Goal: Information Seeking & Learning: Compare options

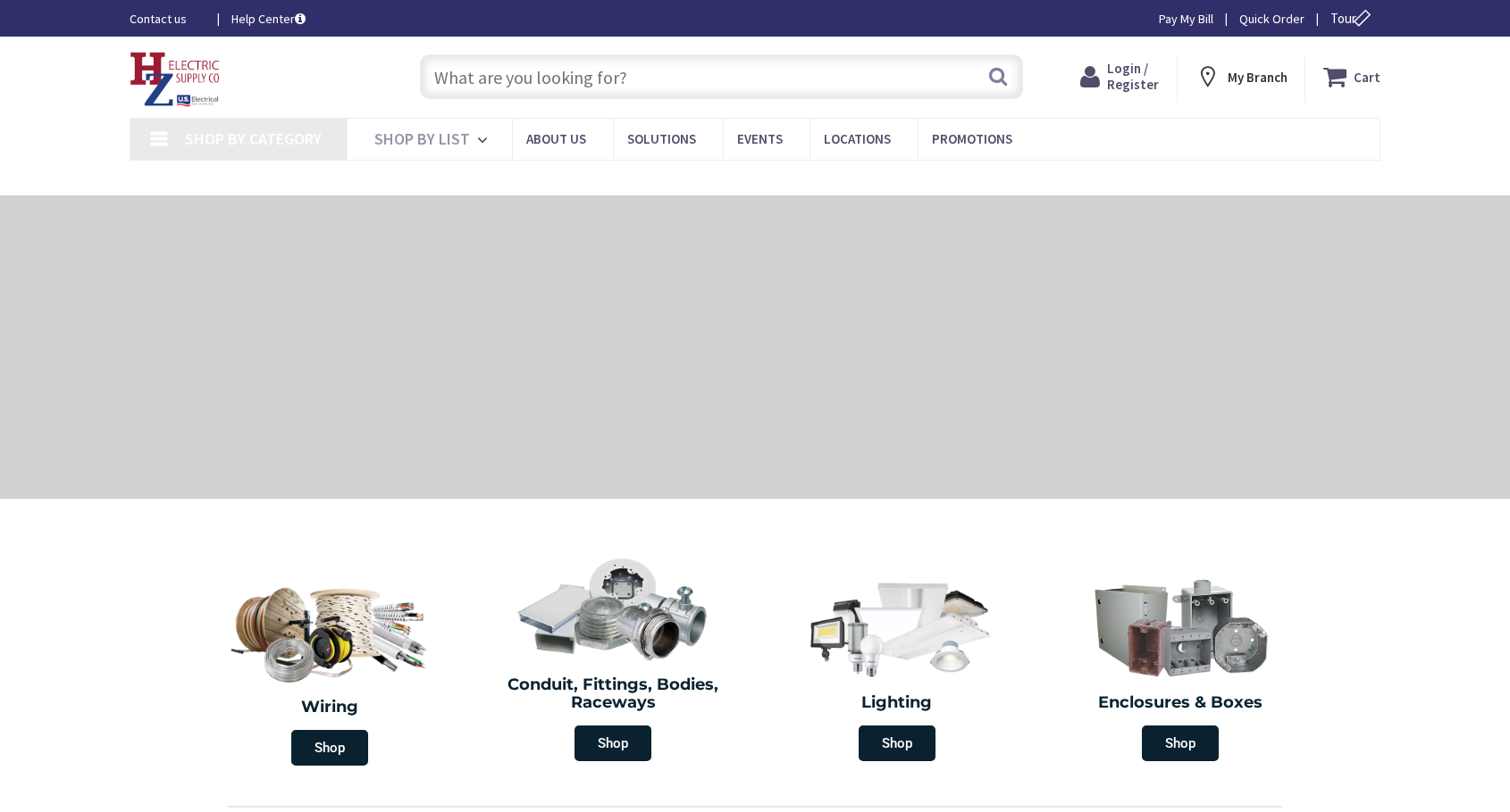
type input "MA-[GEOGRAPHIC_DATA], [GEOGRAPHIC_DATA]"
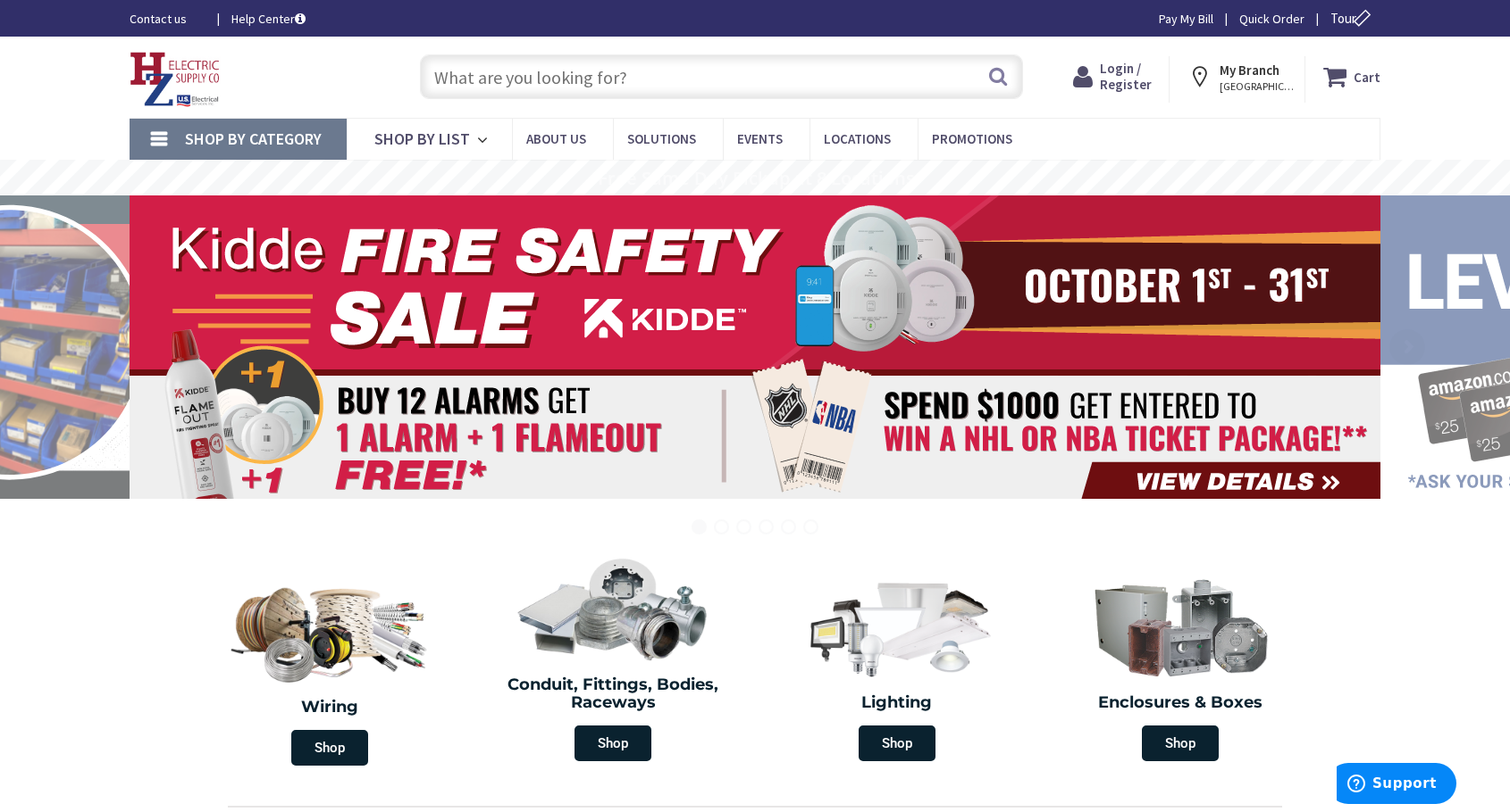
click at [881, 56] on input "text" at bounding box center [721, 76] width 603 height 45
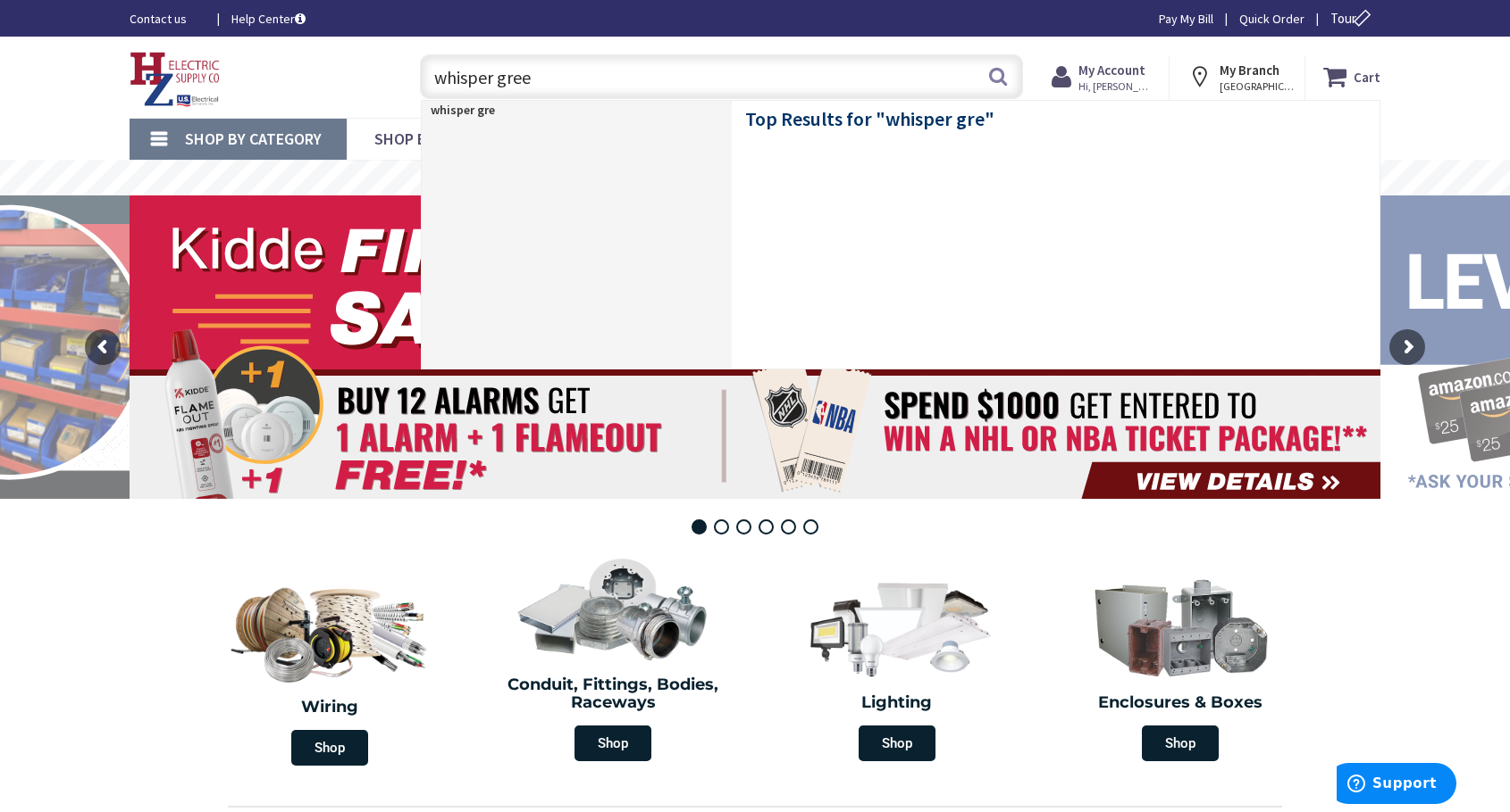
type input "whisper green"
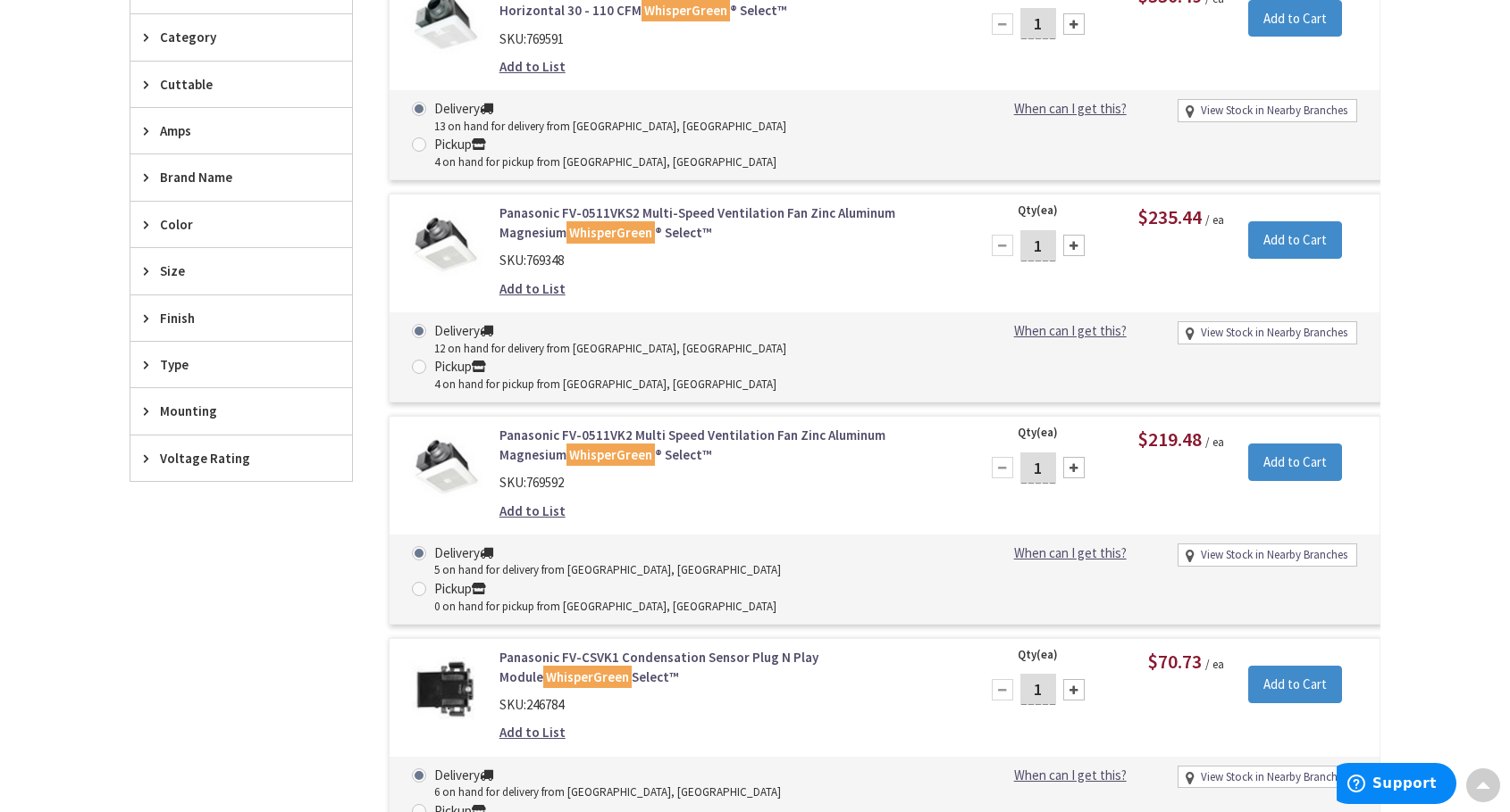
scroll to position [449, 0]
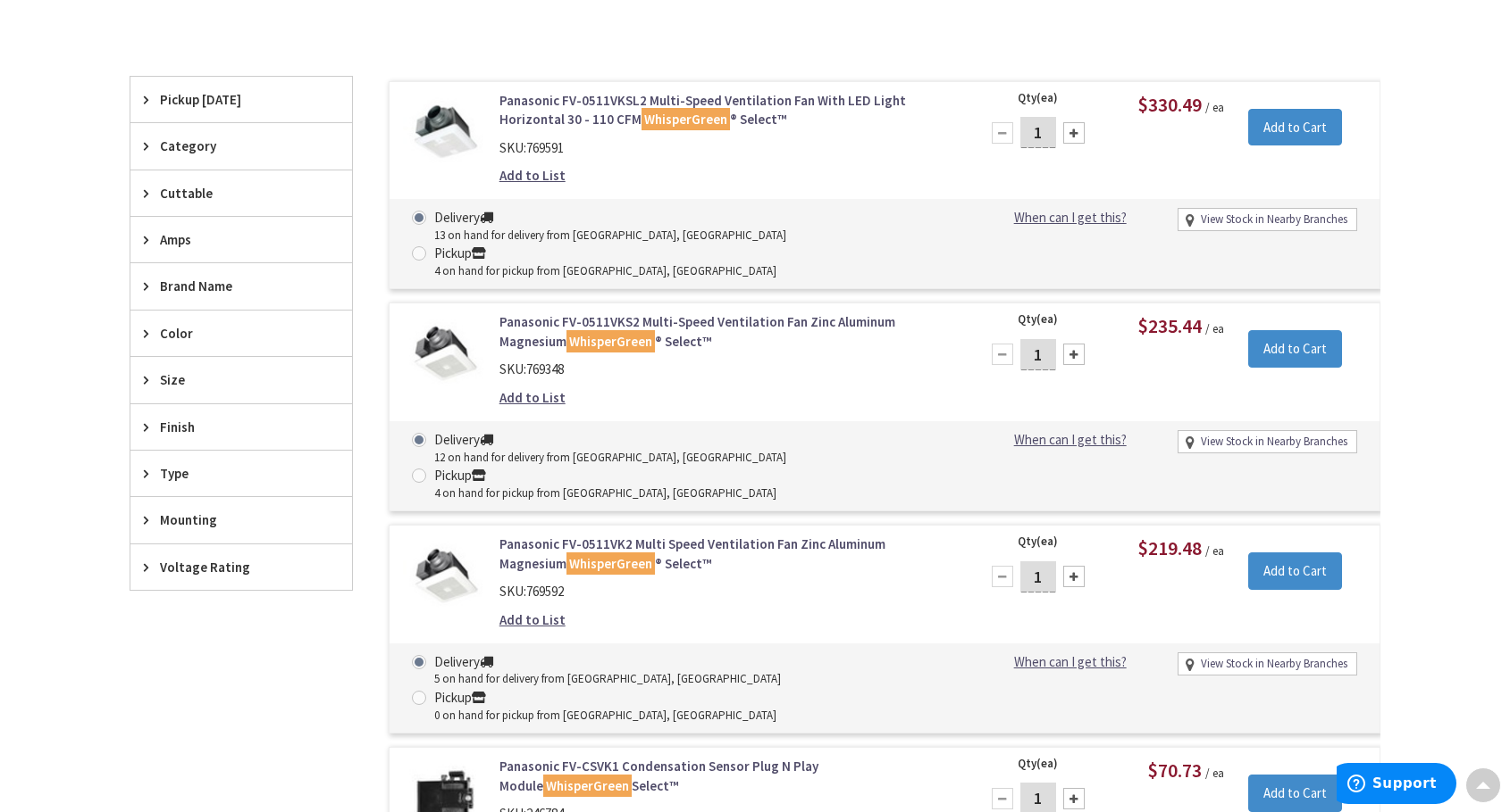
click at [627, 330] on mark "WhisperGreen" at bounding box center [610, 342] width 88 height 23
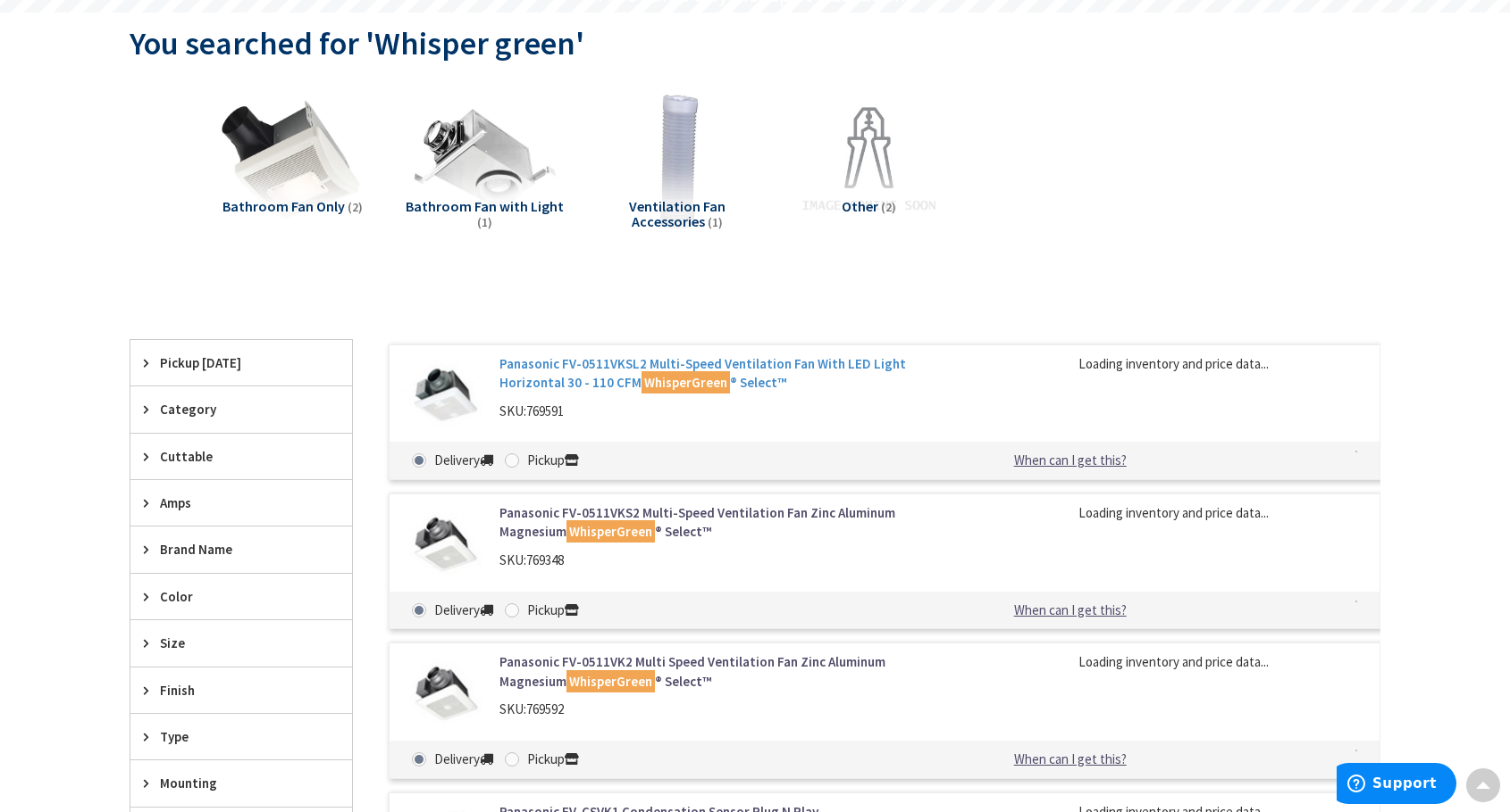
scroll to position [188, 0]
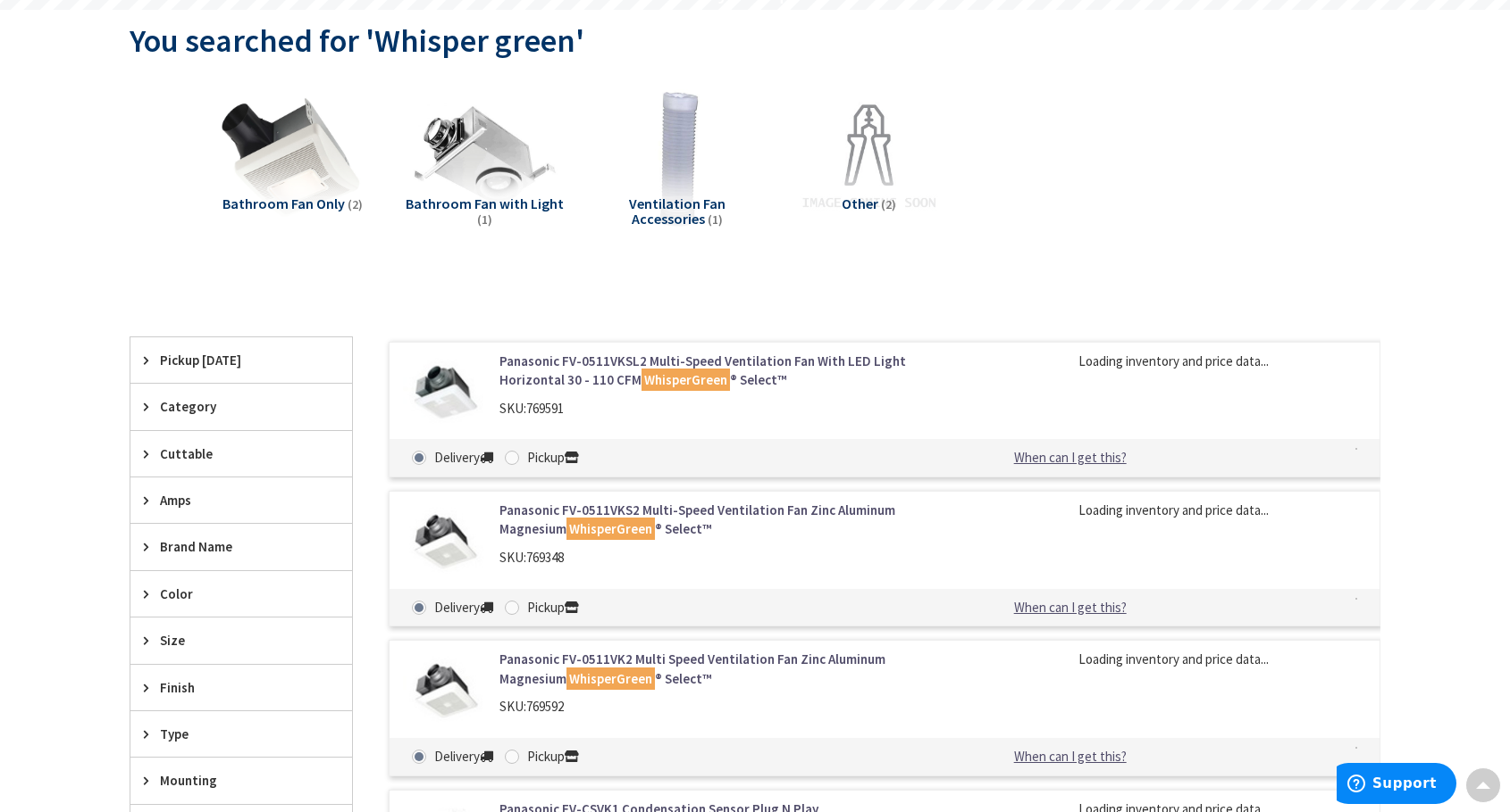
click at [701, 364] on link "Panasonic FV-0511VKSL2 Multi-Speed Ventilation Fan With LED Light Horizontal 30…" at bounding box center [726, 370] width 454 height 38
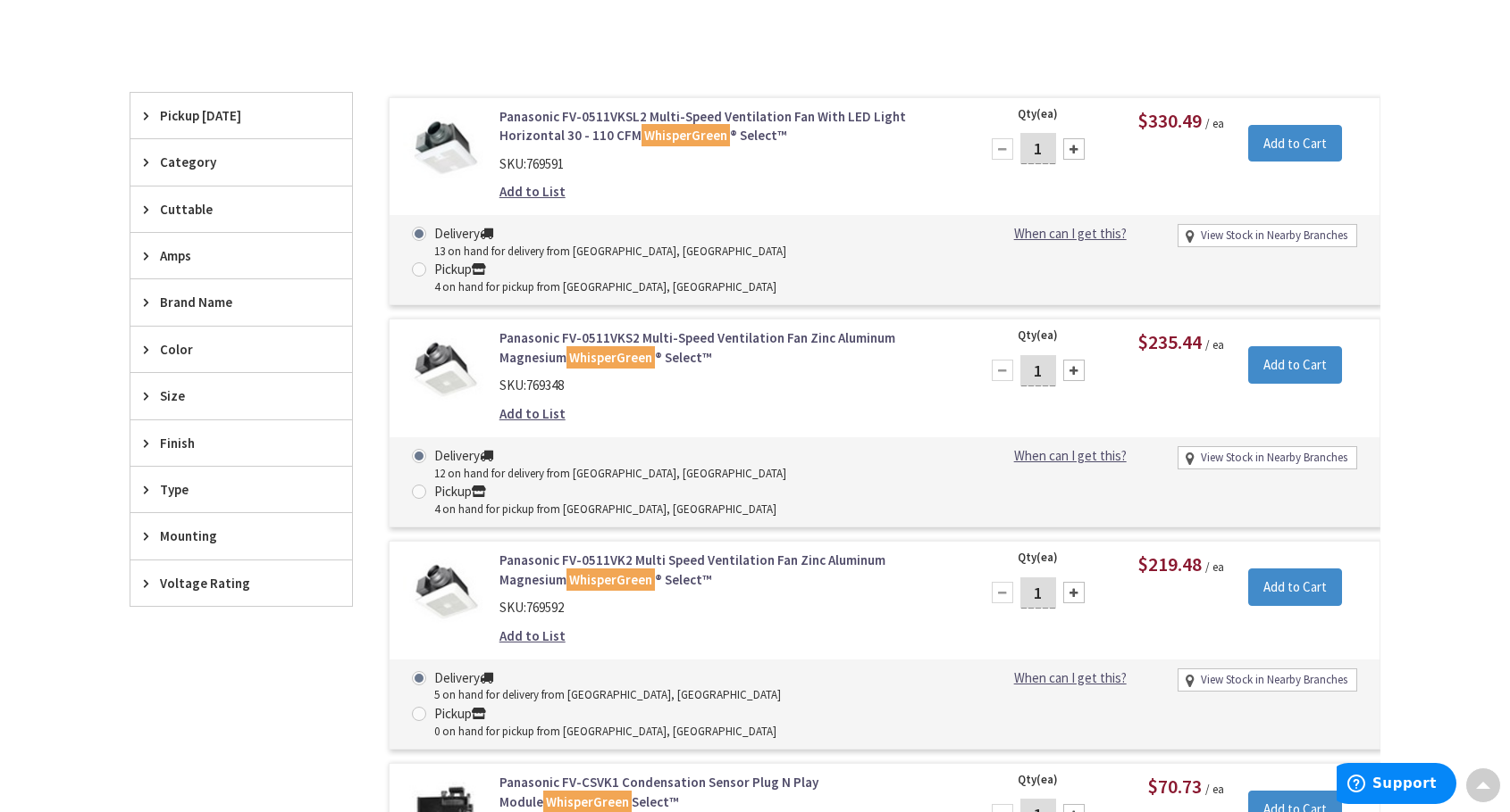
scroll to position [456, 0]
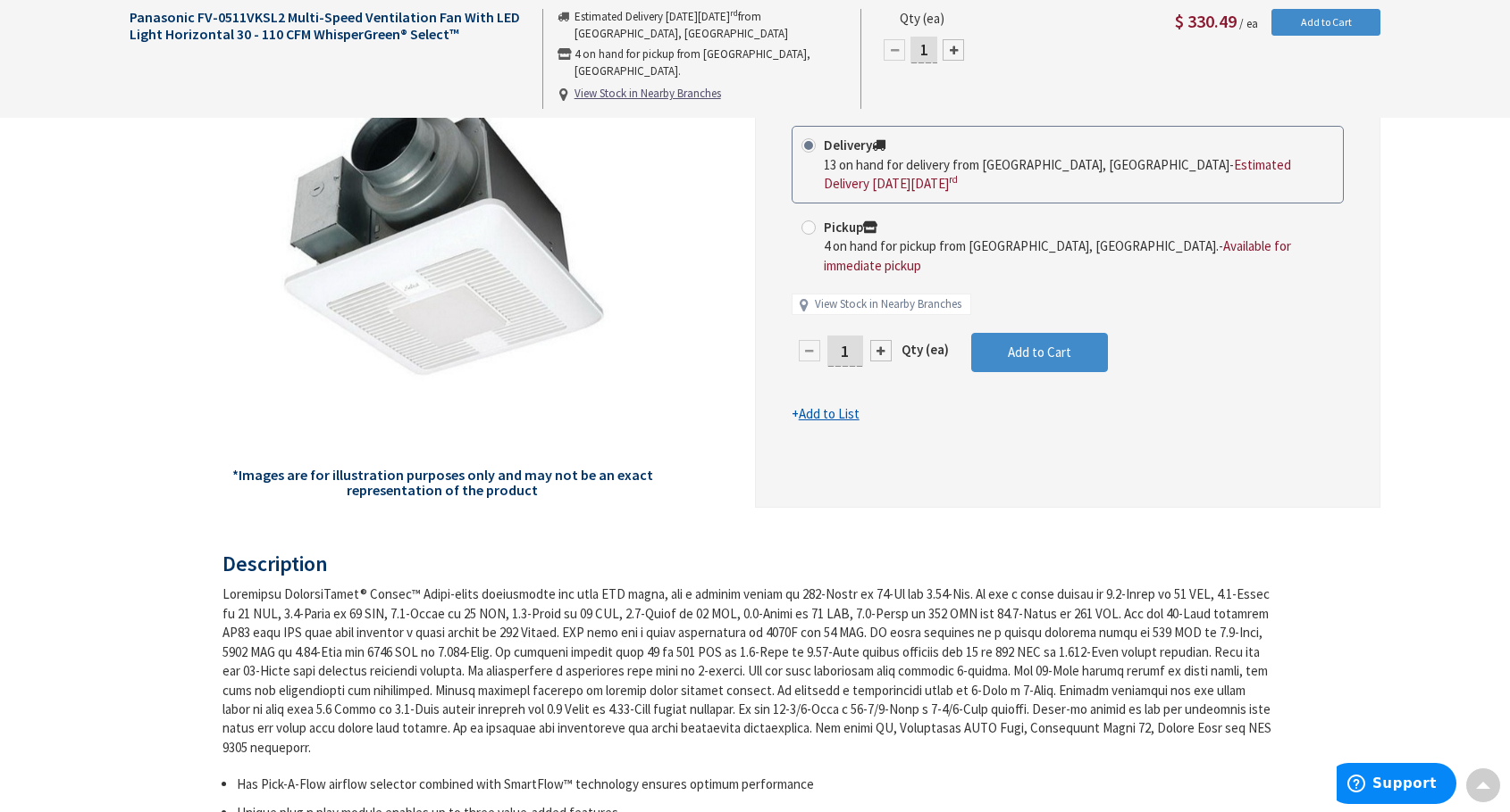
scroll to position [271, 0]
drag, startPoint x: 722, startPoint y: 653, endPoint x: 1264, endPoint y: 652, distance: 542.0
click at [1264, 652] on div at bounding box center [748, 670] width 1051 height 172
click at [1121, 616] on div at bounding box center [748, 670] width 1051 height 172
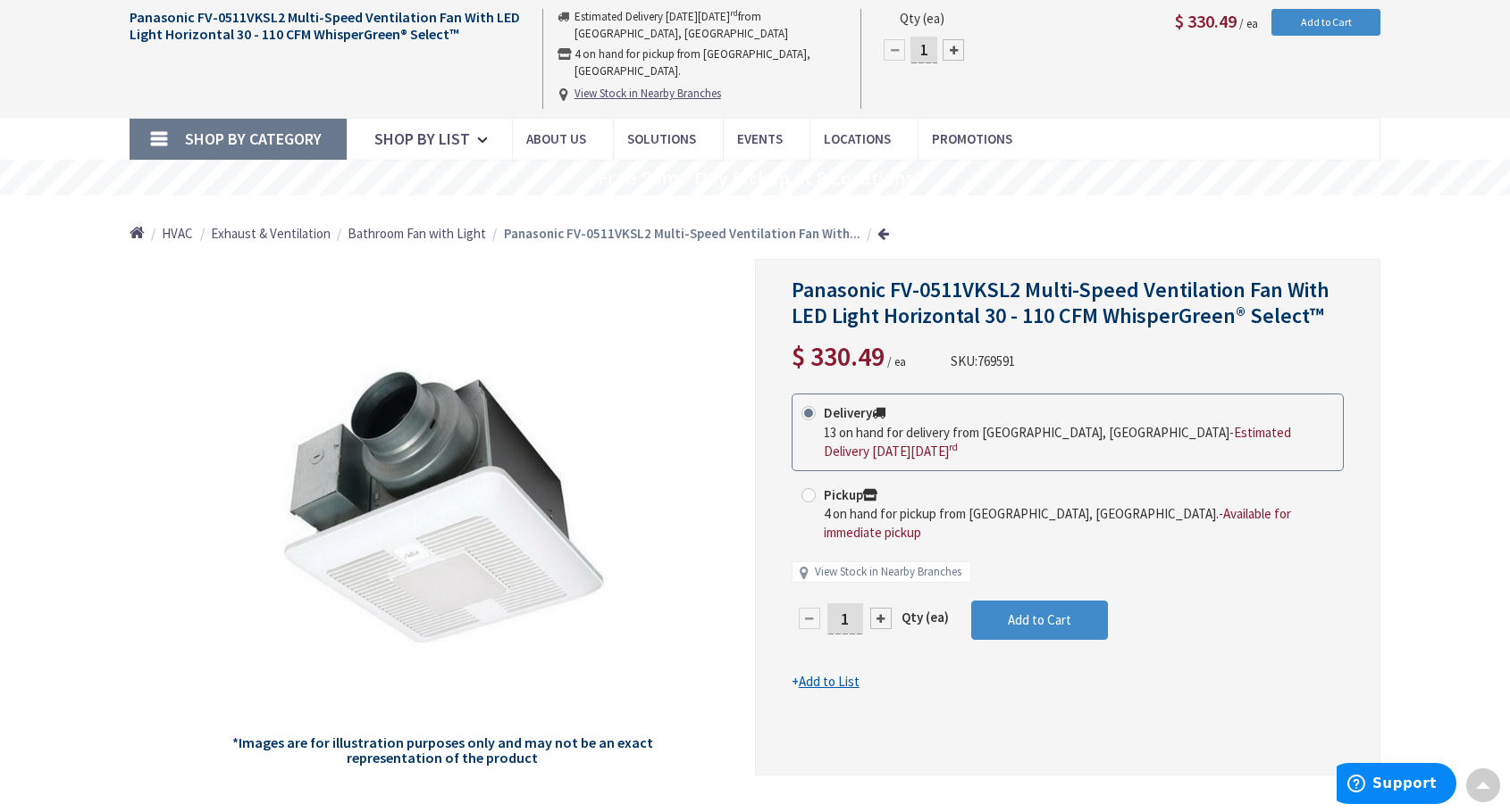
scroll to position [0, 0]
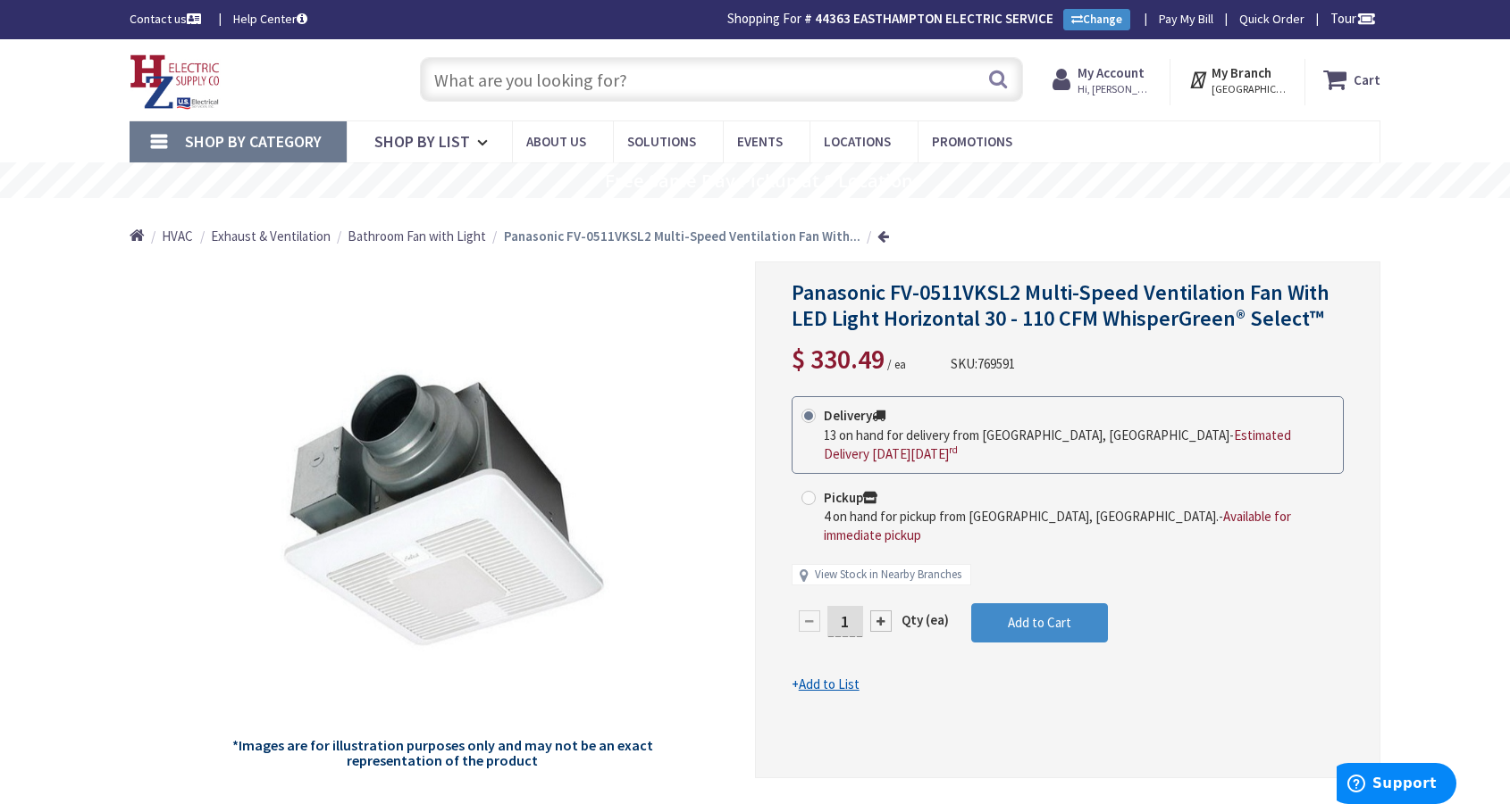
click at [836, 366] on span "330.49" at bounding box center [848, 359] width 74 height 34
click at [621, 92] on input "text" at bounding box center [721, 79] width 603 height 45
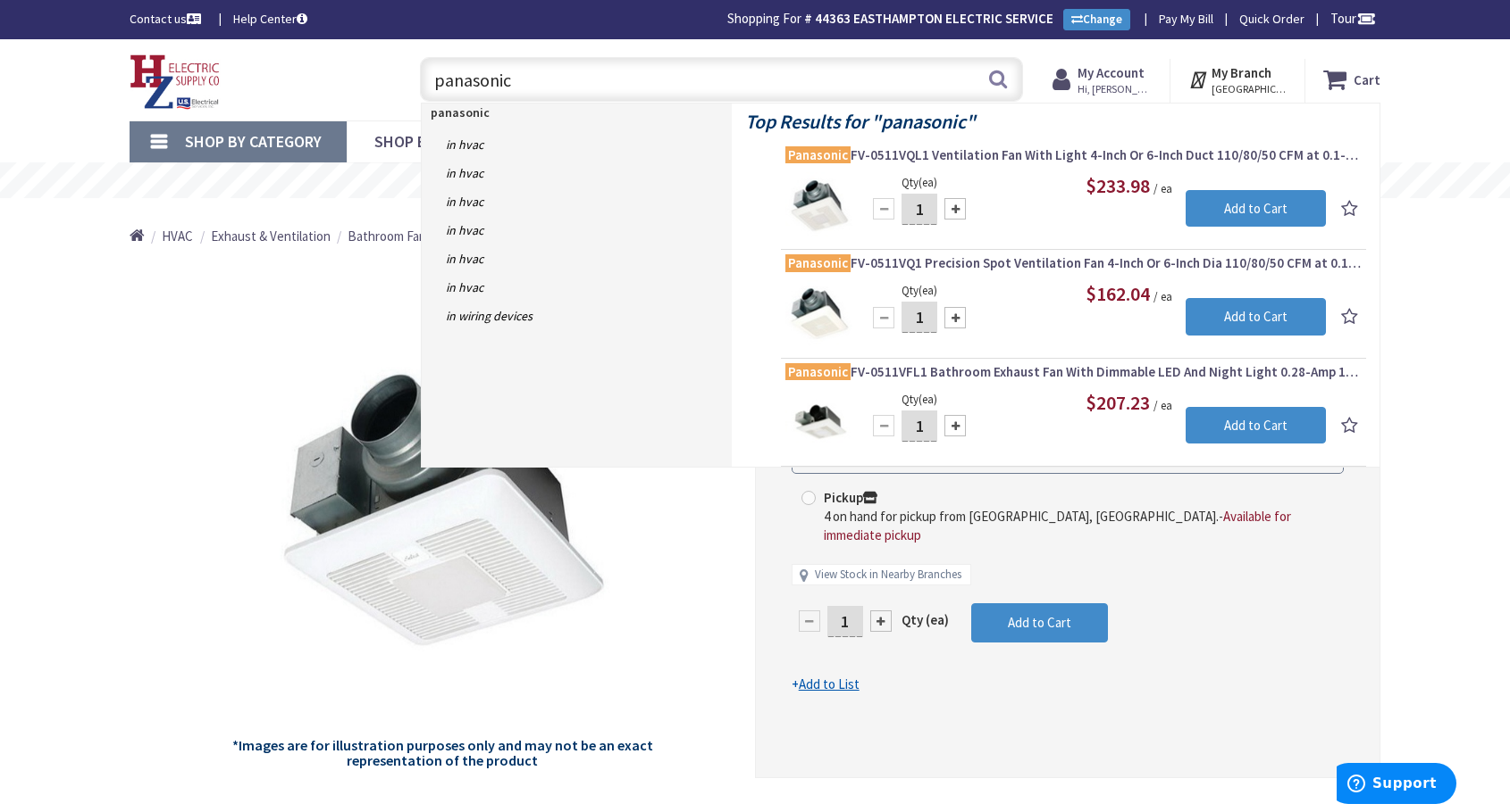
type input "panasonic"
click at [1245, 643] on form "This product is Discontinued Delivery 13 on hand for delivery from Middletown, …" at bounding box center [1067, 545] width 552 height 298
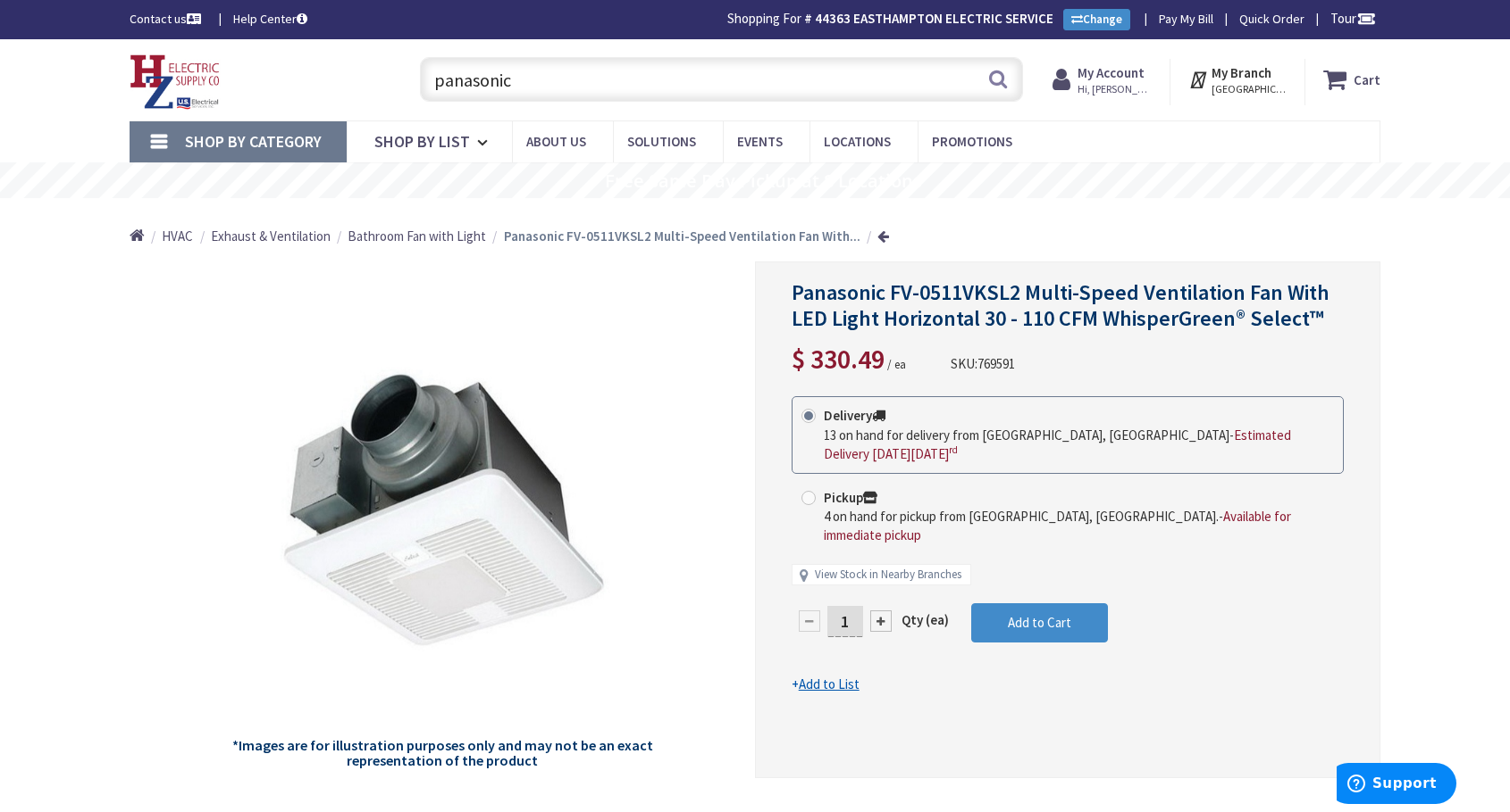
drag, startPoint x: 813, startPoint y: 366, endPoint x: 893, endPoint y: 366, distance: 80.0
click at [893, 366] on span "$ 330.49 / ea" at bounding box center [849, 364] width 114 height 17
click at [521, 90] on input "panasonic" at bounding box center [721, 79] width 603 height 45
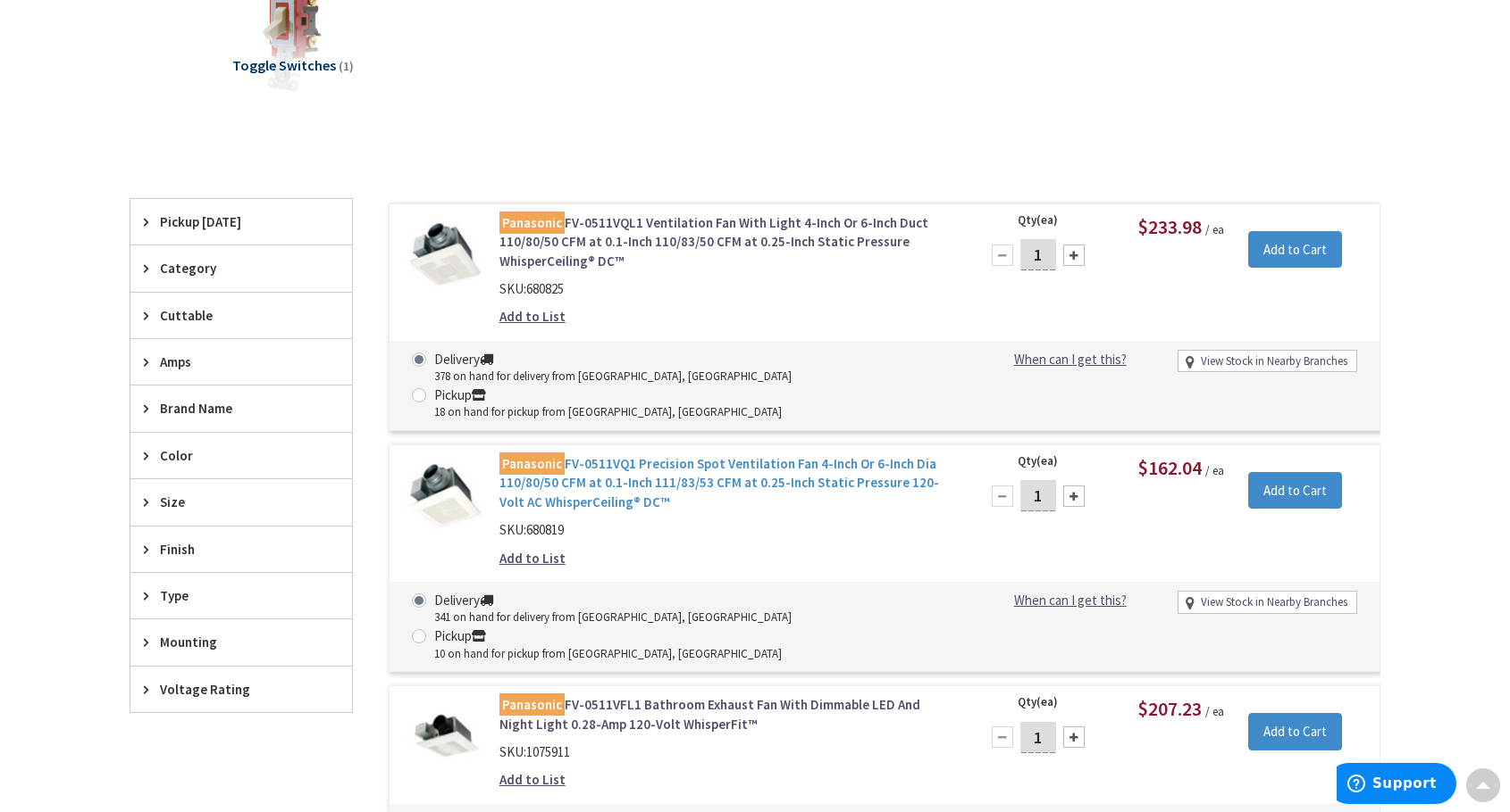
scroll to position [628, 0]
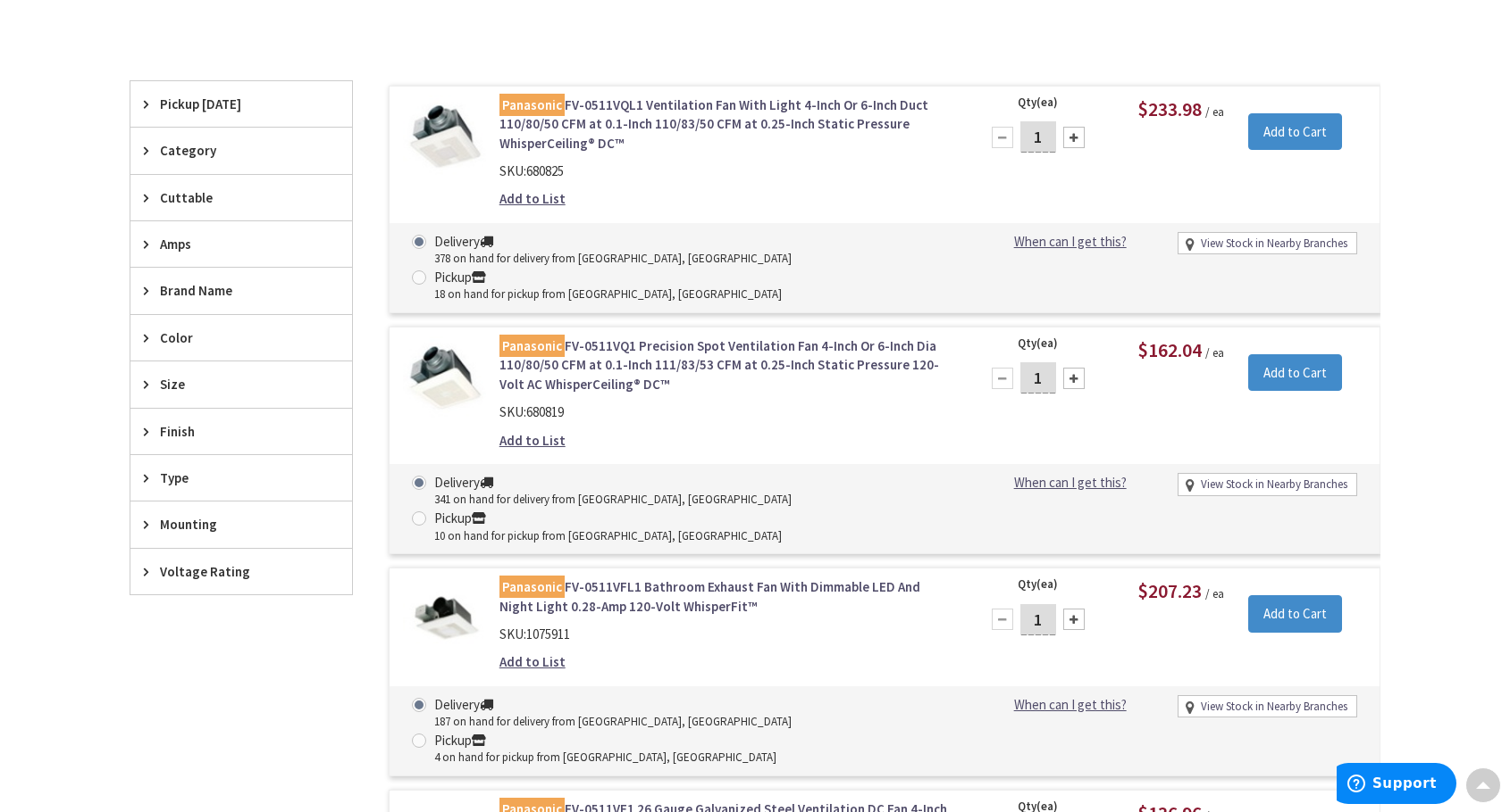
click at [753, 577] on link "Panasonic FV-0511VFL1 Bathroom Exhaust Fan With Dimmable LED And Night Light 0.…" at bounding box center [726, 596] width 454 height 38
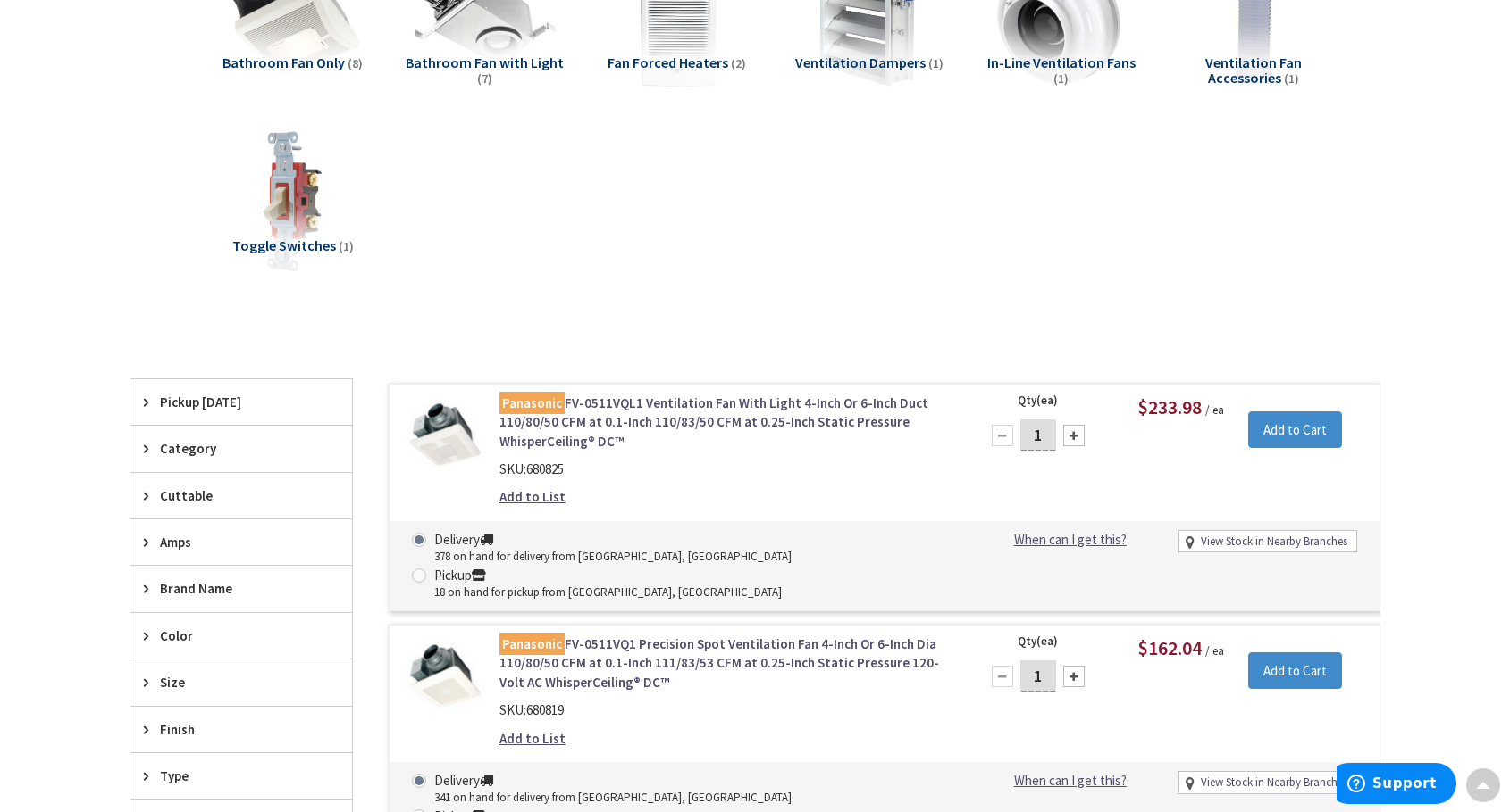
scroll to position [357, 0]
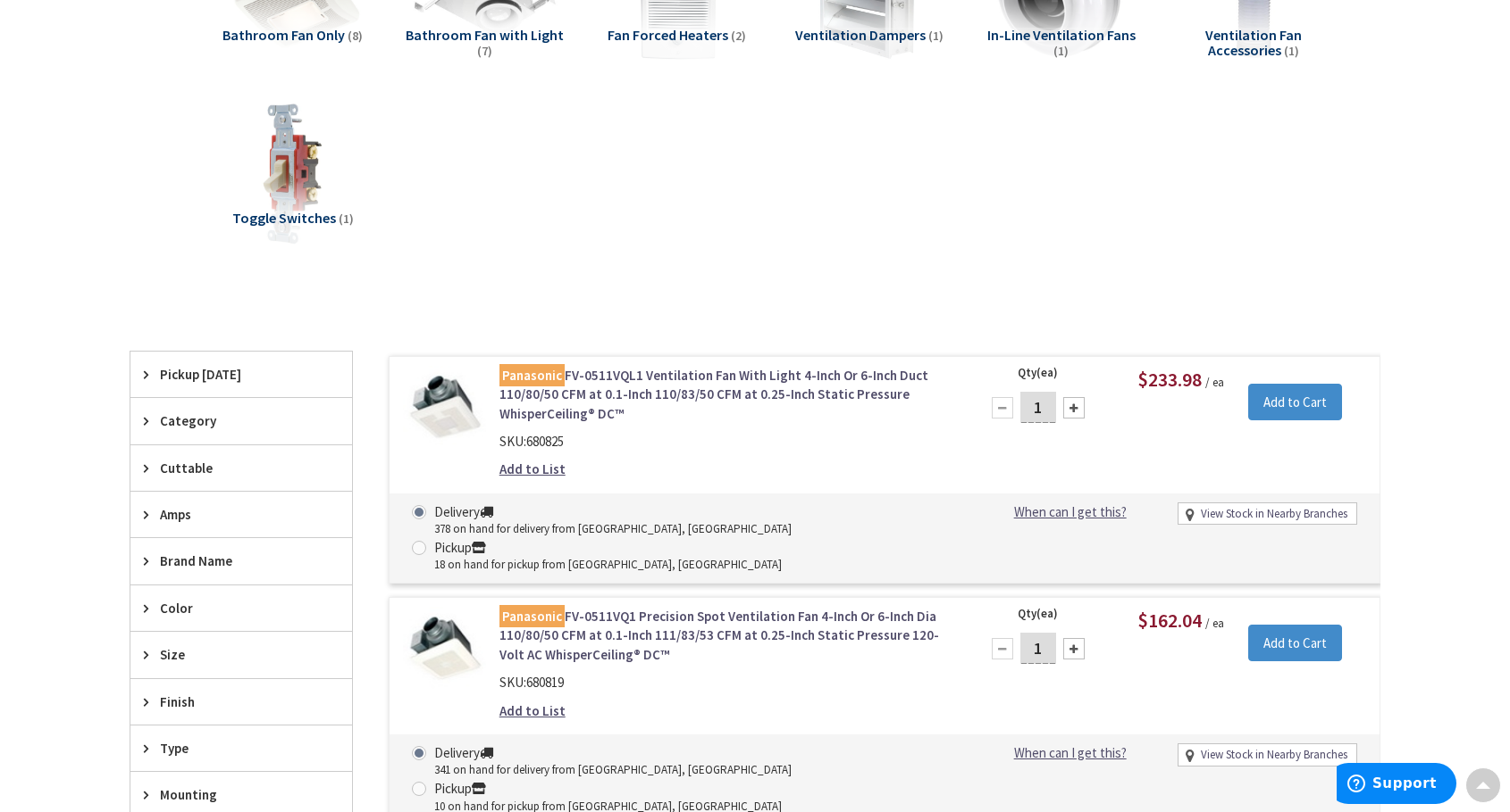
click at [1190, 378] on span "$233.98" at bounding box center [1170, 379] width 65 height 25
click at [777, 429] on div "Panasonic FV-0511VQL1 Ventilation Fan With Light 4-Inch Or 6-Inch Duct 110/80/5…" at bounding box center [726, 426] width 482 height 123
